Goal: Task Accomplishment & Management: Complete application form

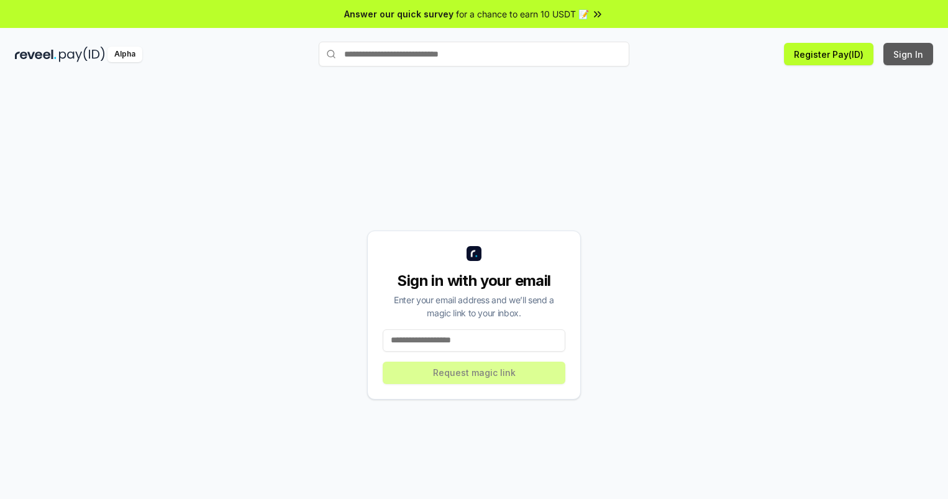
click at [909, 54] on button "Sign In" at bounding box center [908, 54] width 50 height 22
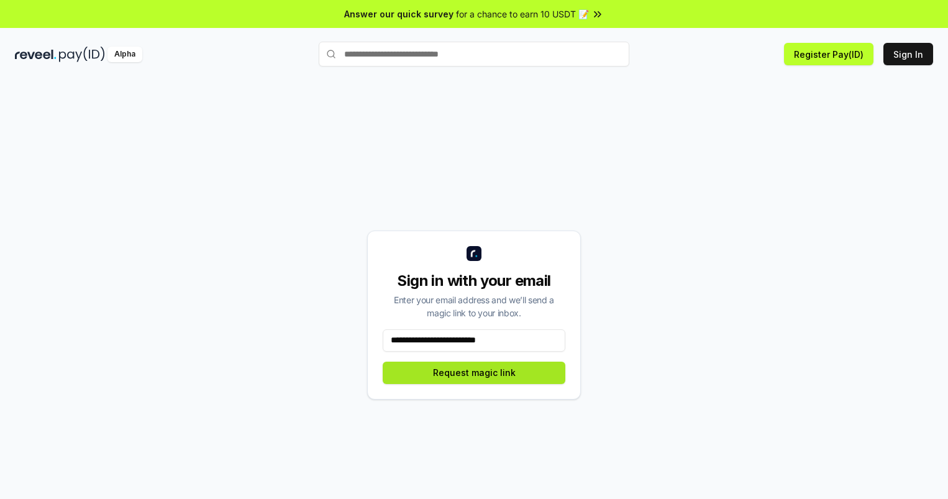
type input "**********"
click at [474, 372] on button "Request magic link" at bounding box center [474, 372] width 183 height 22
